Goal: Information Seeking & Learning: Learn about a topic

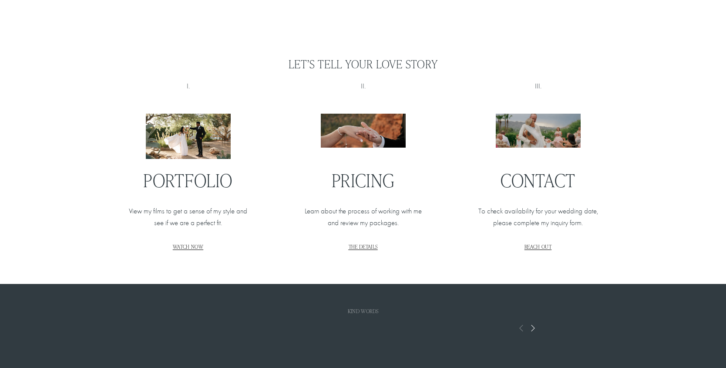
scroll to position [1034, 0]
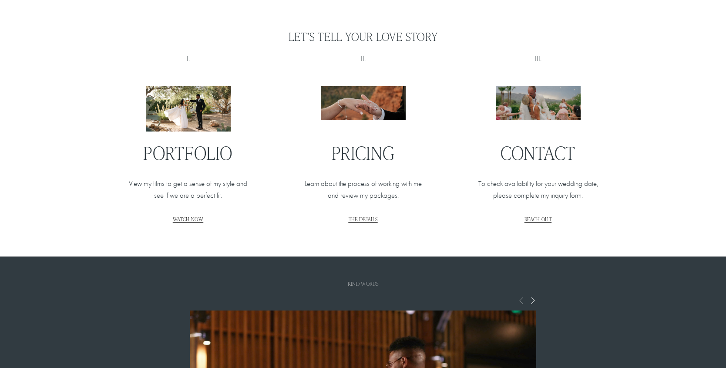
click at [189, 221] on span "WATCH NOW" at bounding box center [188, 218] width 30 height 7
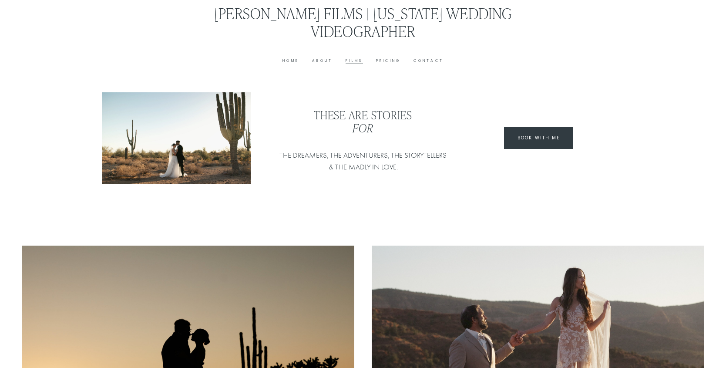
click at [392, 57] on div "Home About Films Pricing Contact" at bounding box center [362, 60] width 341 height 8
click at [392, 62] on link "Pricing" at bounding box center [388, 60] width 25 height 7
type input "*****"
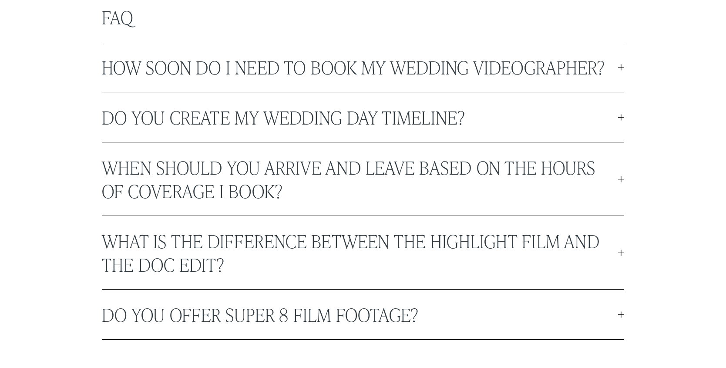
scroll to position [2422, 0]
click at [343, 64] on span "How soon do I need to book my wedding videographer?" at bounding box center [360, 66] width 516 height 23
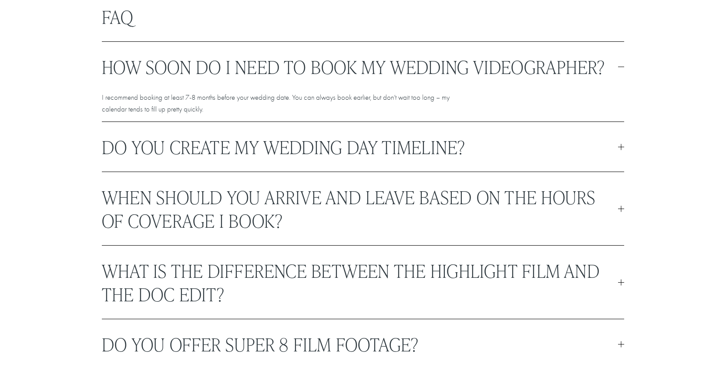
click at [343, 64] on span "How soon do I need to book my wedding videographer?" at bounding box center [360, 66] width 516 height 23
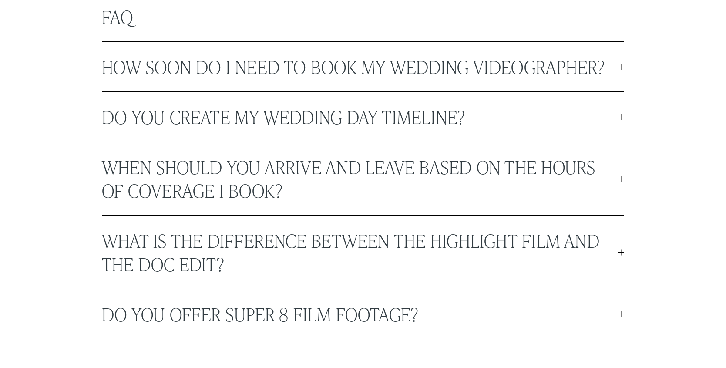
click at [331, 101] on button "Do you create my wedding day timeline?" at bounding box center [363, 117] width 522 height 50
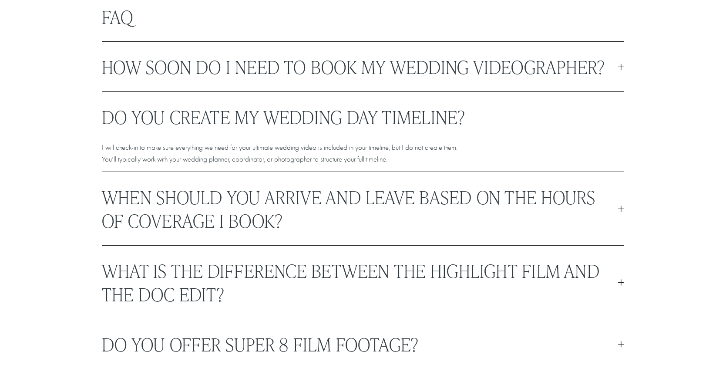
click at [316, 203] on span "When should you arrive and leave based on the hours of coverage I book?" at bounding box center [360, 208] width 516 height 47
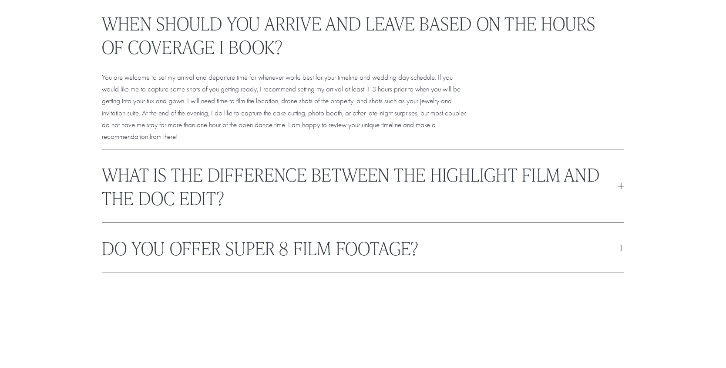
scroll to position [2566, 0]
click at [328, 92] on p "You are welcome to set my arrival and departure time for whenever works best fo…" at bounding box center [284, 105] width 365 height 71
click at [305, 172] on span "What is the difference between the highlight film and the doc edit?" at bounding box center [360, 184] width 516 height 47
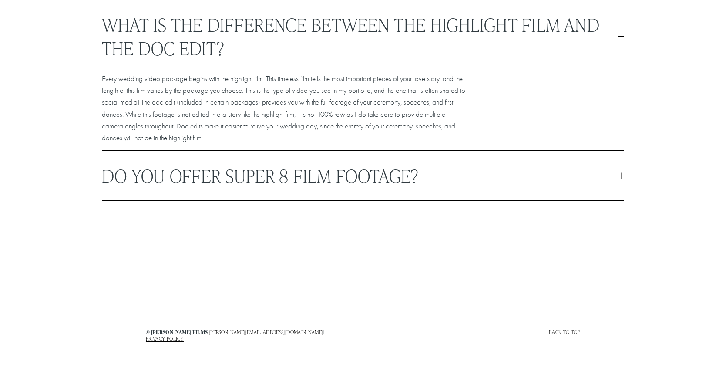
click at [275, 69] on button "What is the difference between the highlight film and the doc edit?" at bounding box center [363, 36] width 522 height 73
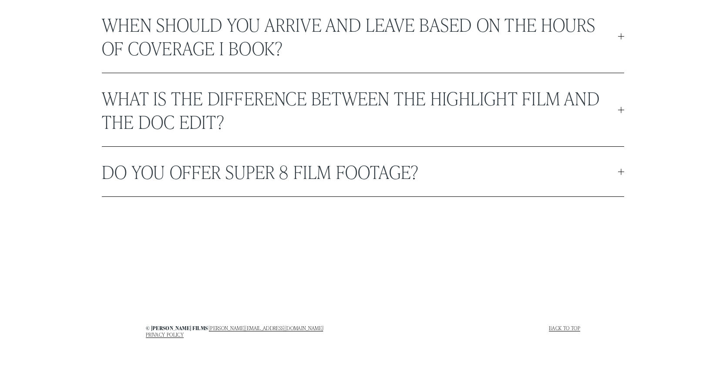
scroll to position [2564, 0]
click at [267, 172] on span "Do you offer Super 8 film footage?" at bounding box center [360, 171] width 516 height 23
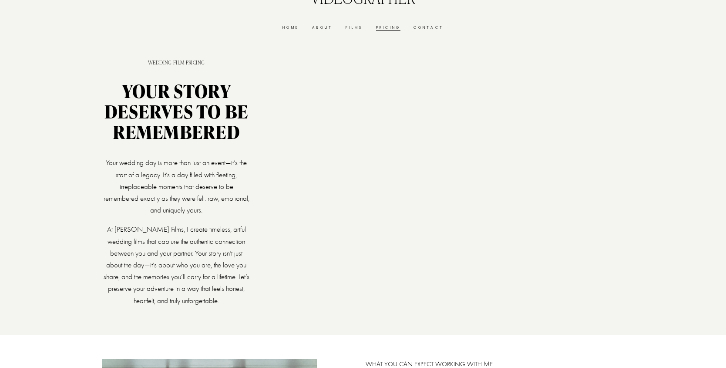
scroll to position [0, 0]
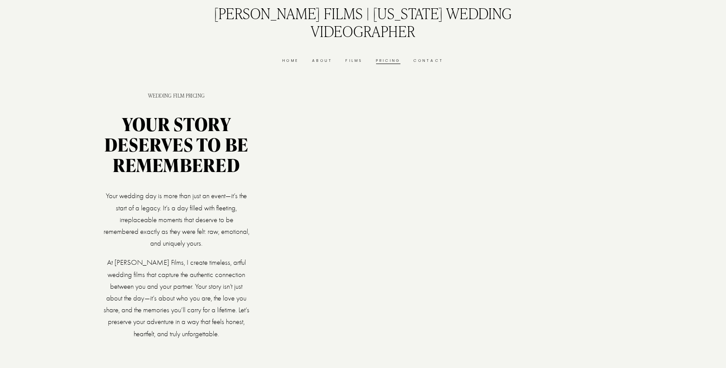
click at [320, 60] on link "About" at bounding box center [322, 60] width 20 height 7
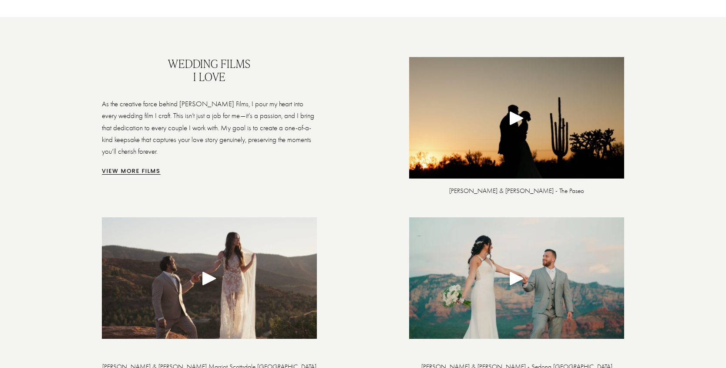
scroll to position [1768, 0]
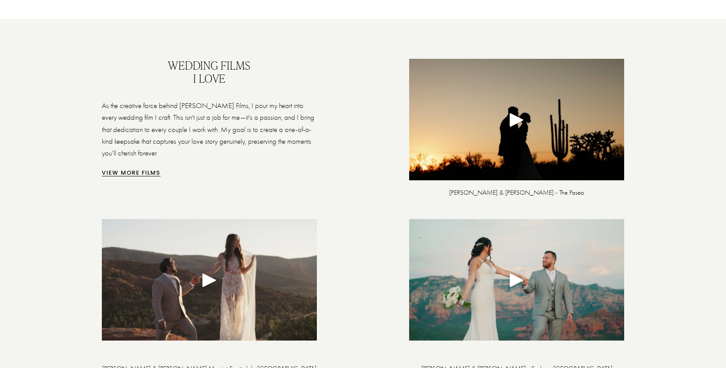
click at [516, 117] on div "Play" at bounding box center [516, 119] width 21 height 21
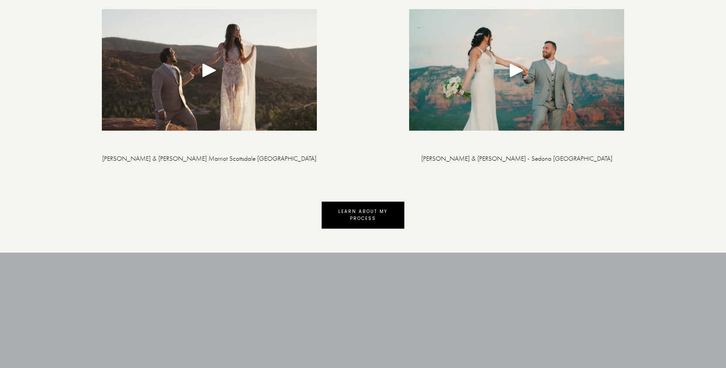
scroll to position [1980, 0]
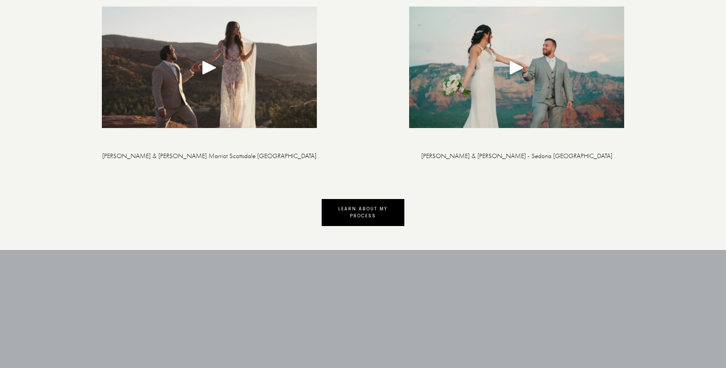
click at [519, 67] on div "Play" at bounding box center [516, 67] width 21 height 21
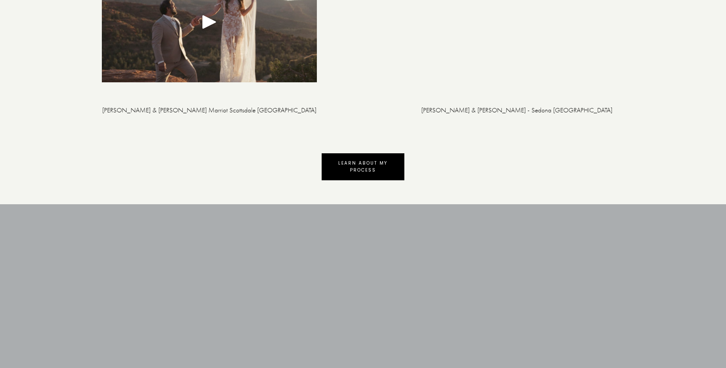
scroll to position [1894, 0]
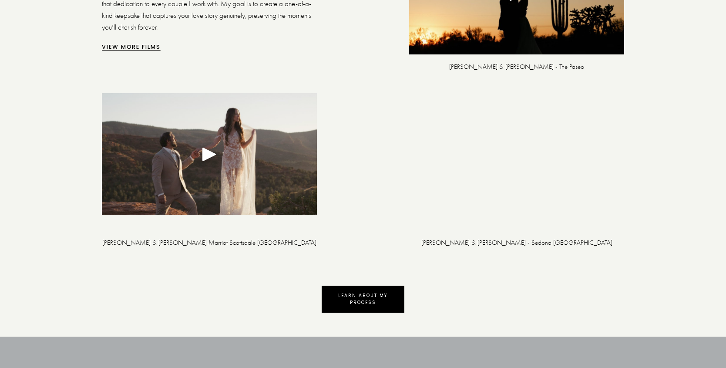
click at [360, 305] on link "Learn about my process" at bounding box center [362, 298] width 83 height 27
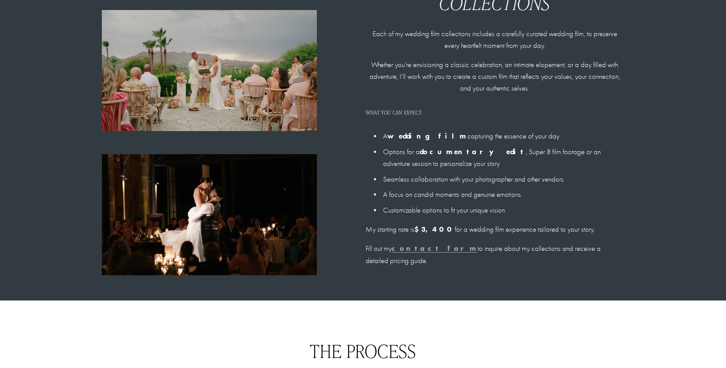
scroll to position [666, 0]
